Goal: Check status: Check status

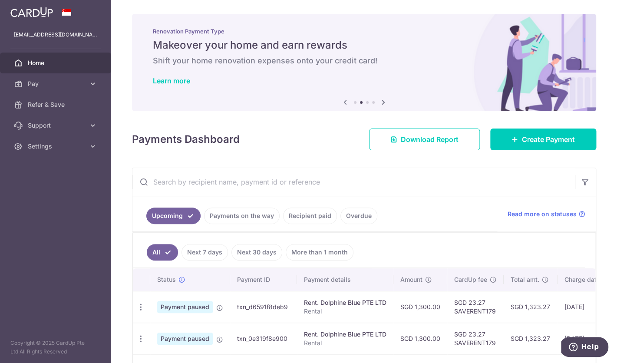
click at [258, 221] on link "Payments on the way" at bounding box center [242, 216] width 76 height 17
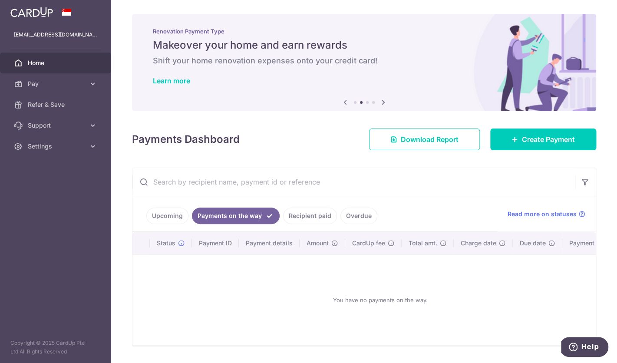
click at [315, 216] on link "Recipient paid" at bounding box center [310, 216] width 54 height 17
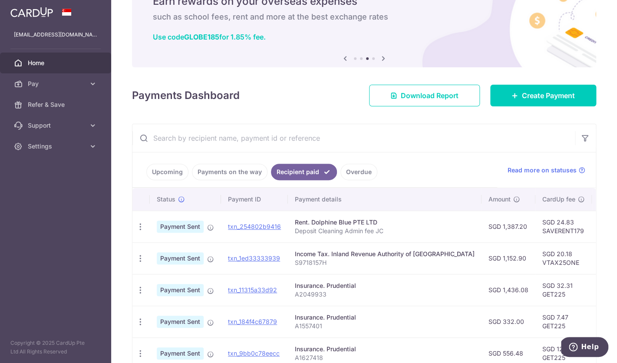
click at [366, 171] on link "Overdue" at bounding box center [359, 172] width 37 height 17
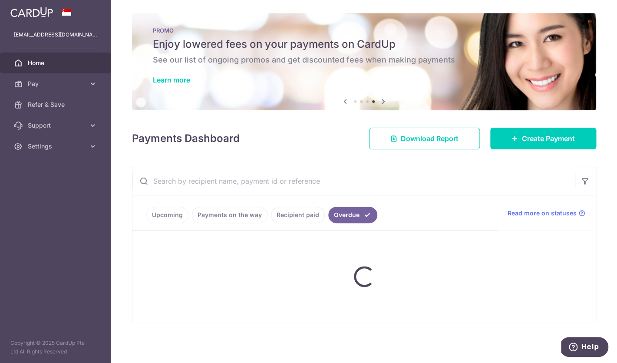
scroll to position [1, 0]
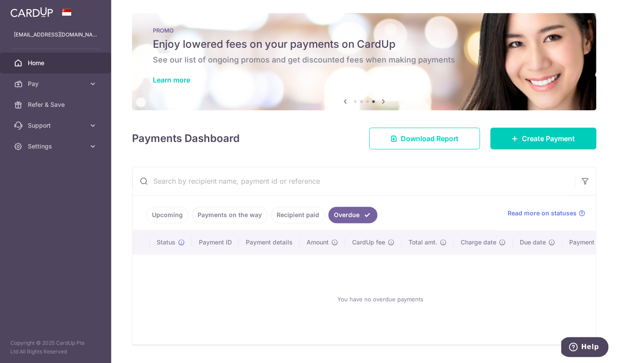
click at [167, 219] on link "Upcoming" at bounding box center [167, 215] width 42 height 17
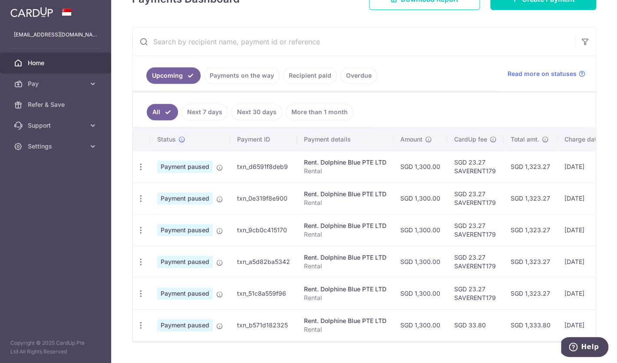
scroll to position [0, 0]
